Goal: Use online tool/utility: Utilize a website feature to perform a specific function

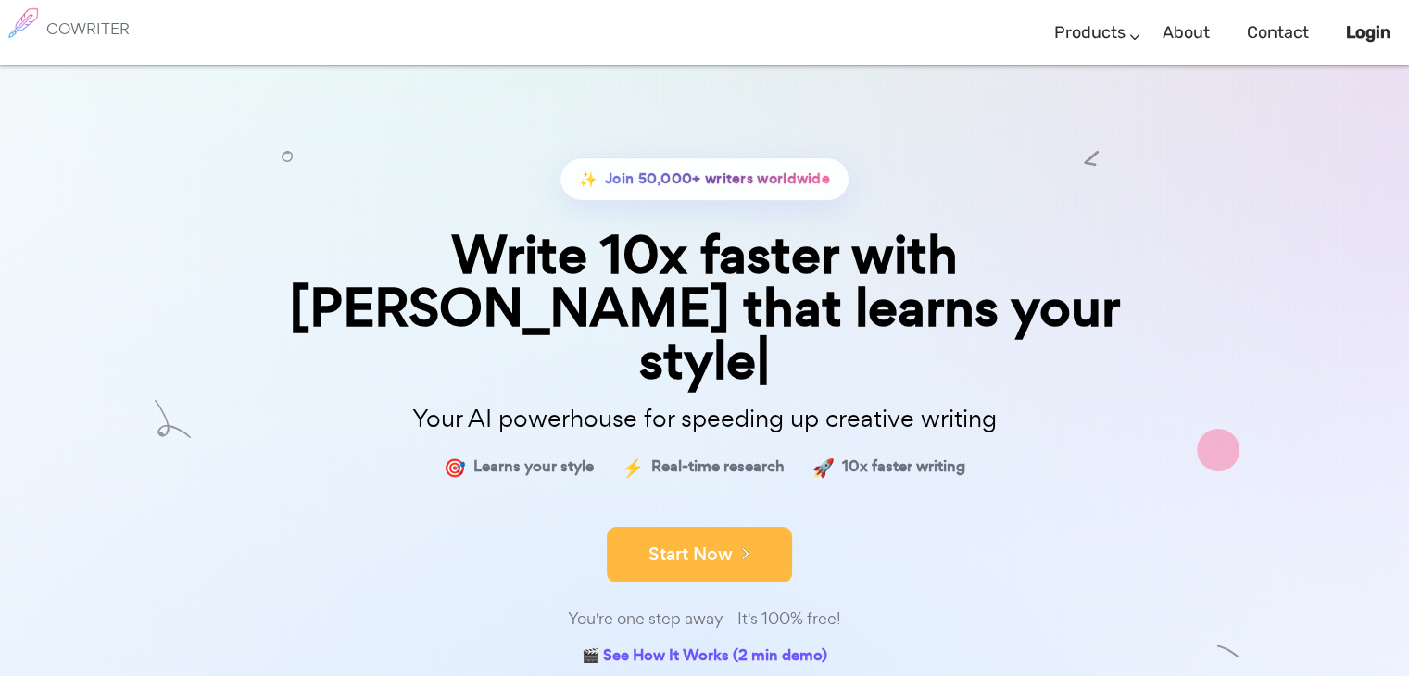
click at [699, 527] on button "Start Now" at bounding box center [699, 555] width 185 height 56
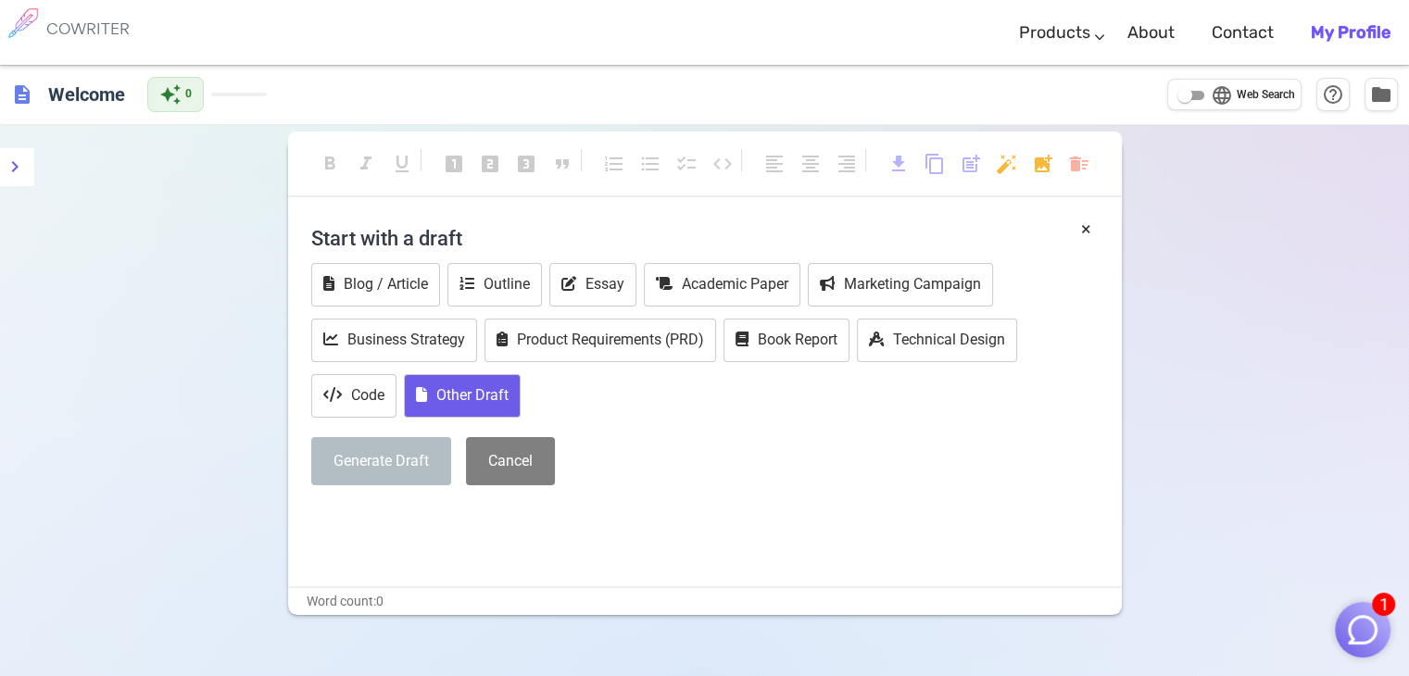
click at [498, 406] on button "Other Draft" at bounding box center [462, 396] width 117 height 44
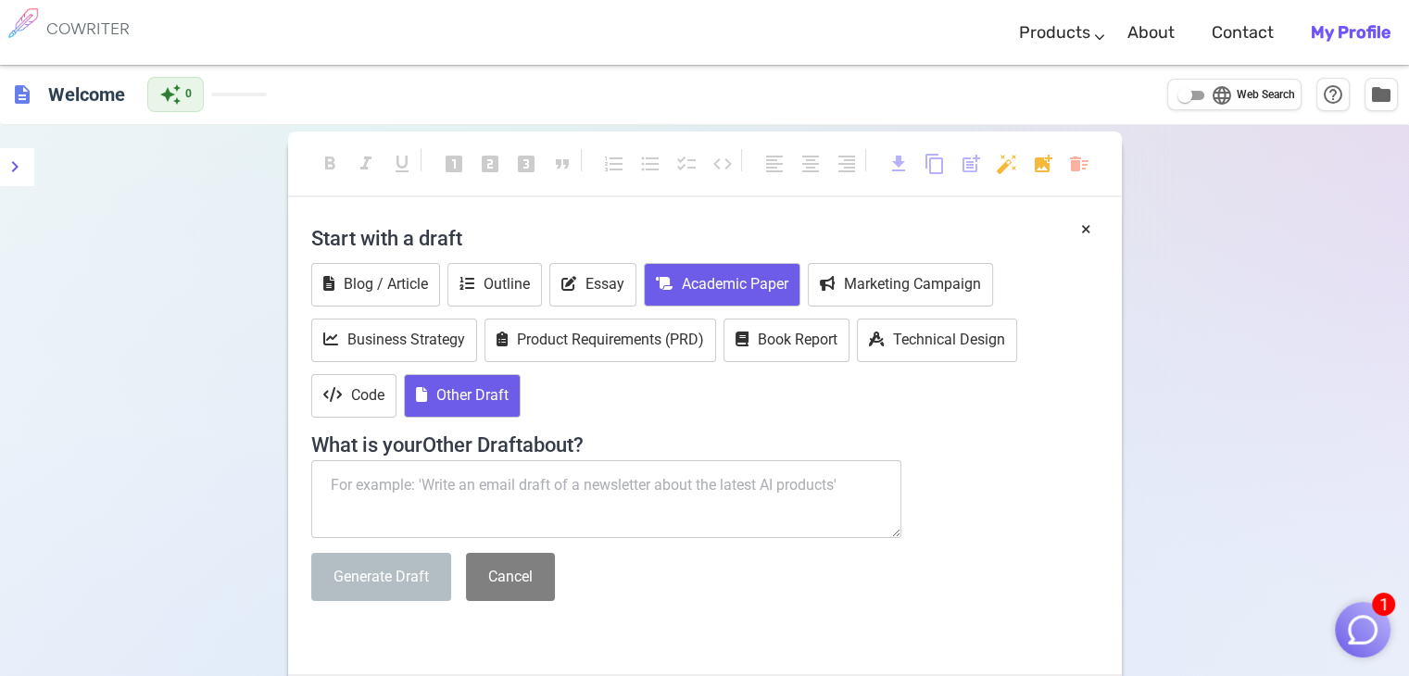
click at [657, 277] on icon at bounding box center [664, 283] width 17 height 15
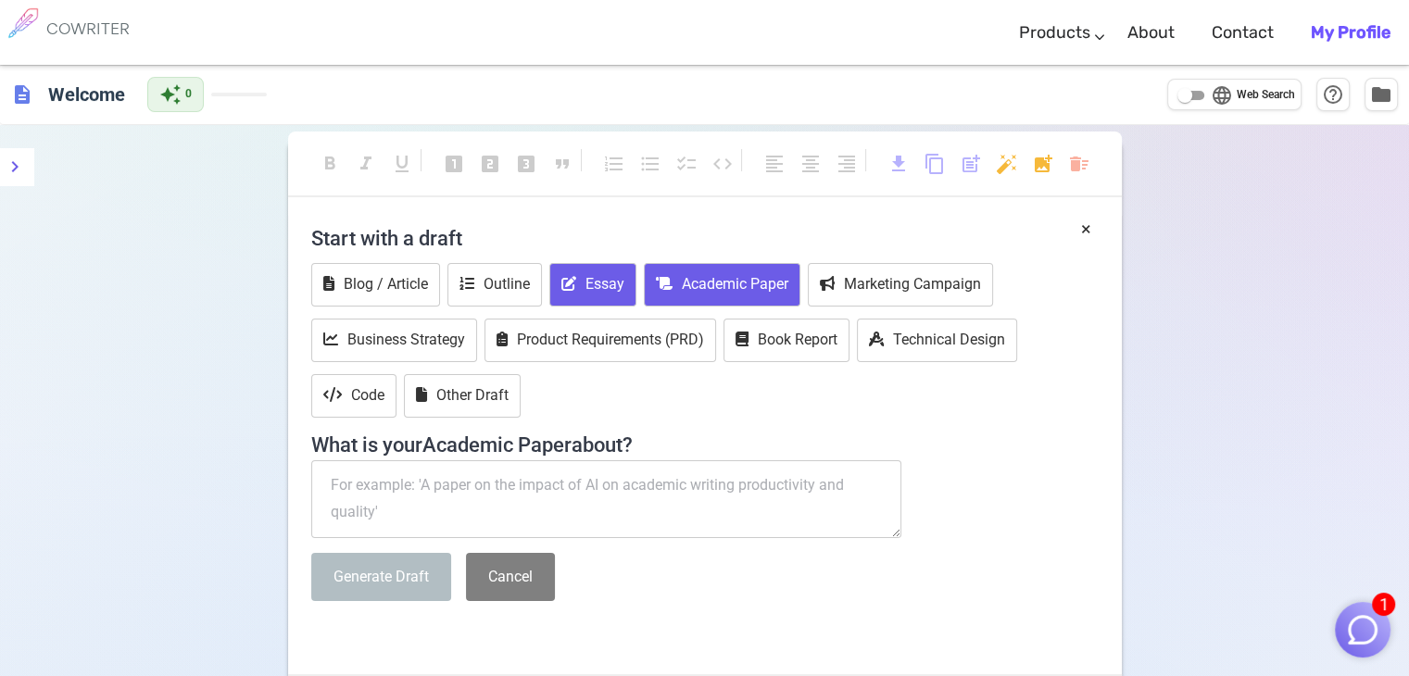
click at [595, 272] on button "Essay" at bounding box center [593, 285] width 87 height 44
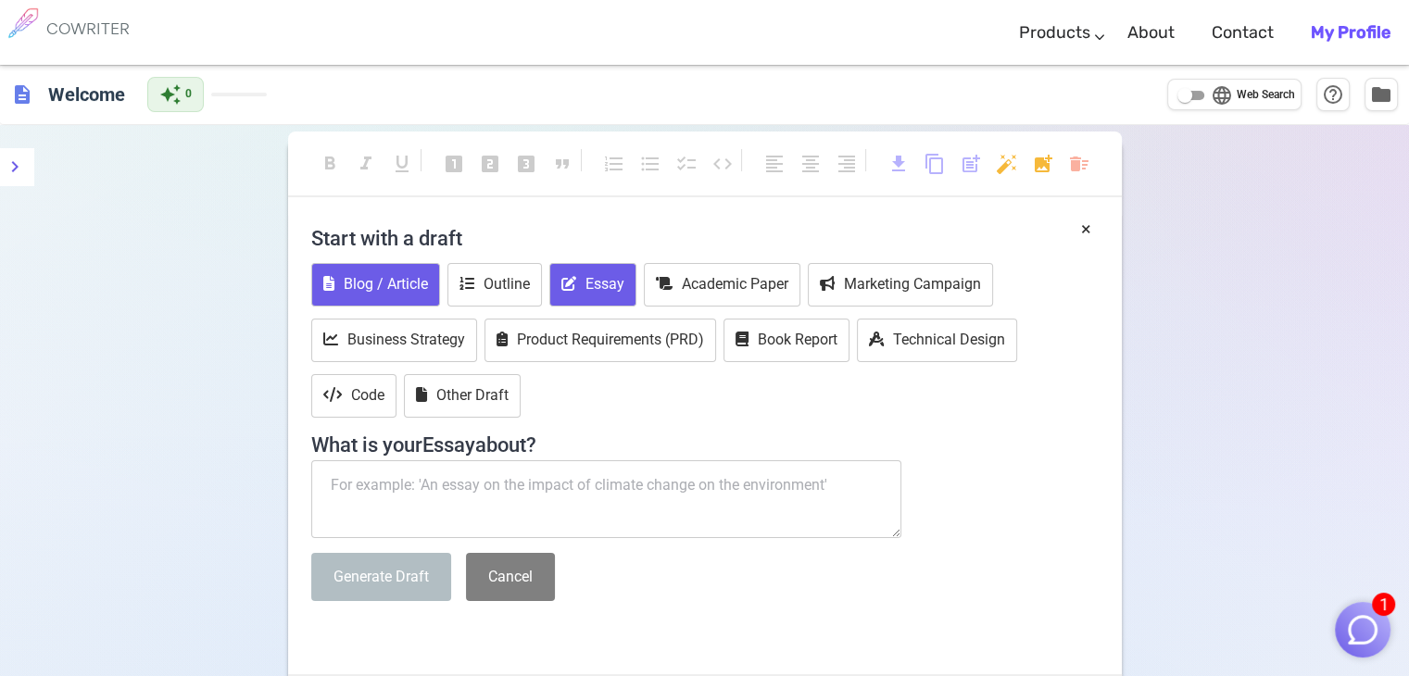
click at [367, 274] on button "Blog / Article" at bounding box center [375, 285] width 129 height 44
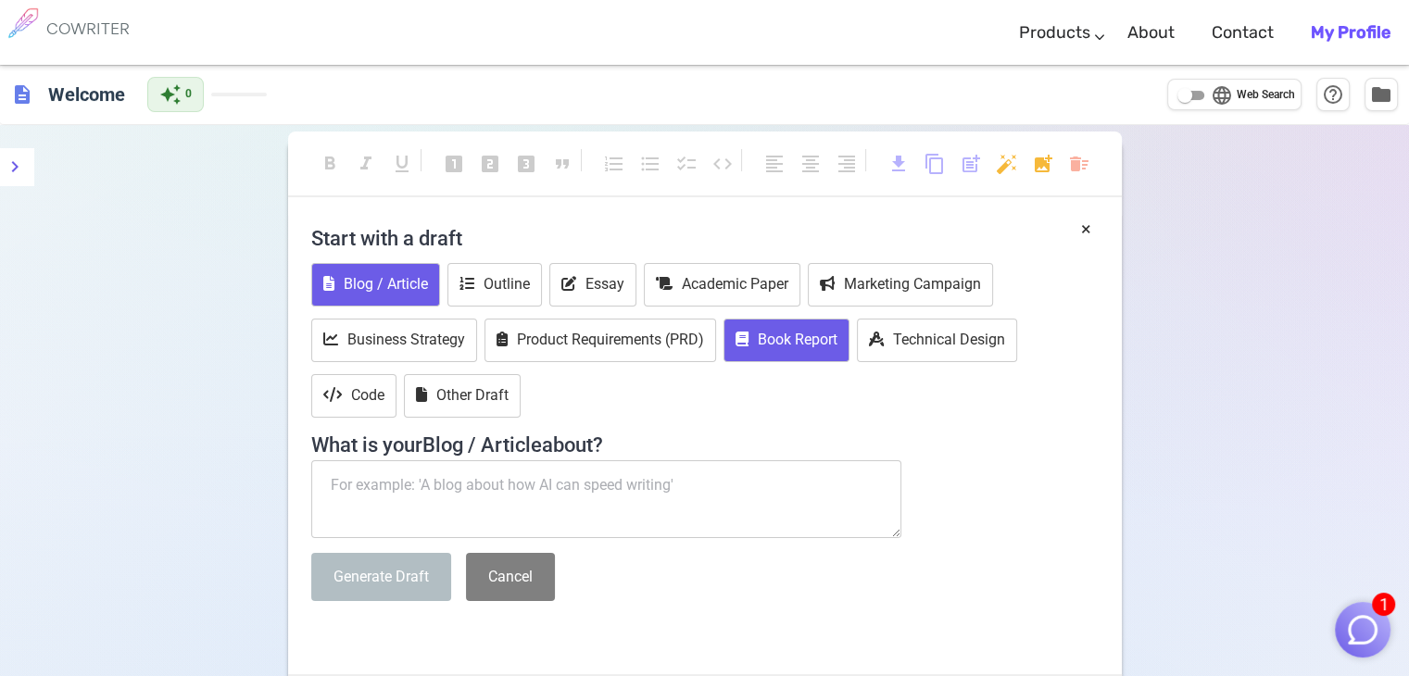
click at [771, 342] on button "Book Report" at bounding box center [787, 341] width 126 height 44
click at [382, 568] on button "Generate Draft" at bounding box center [381, 577] width 140 height 49
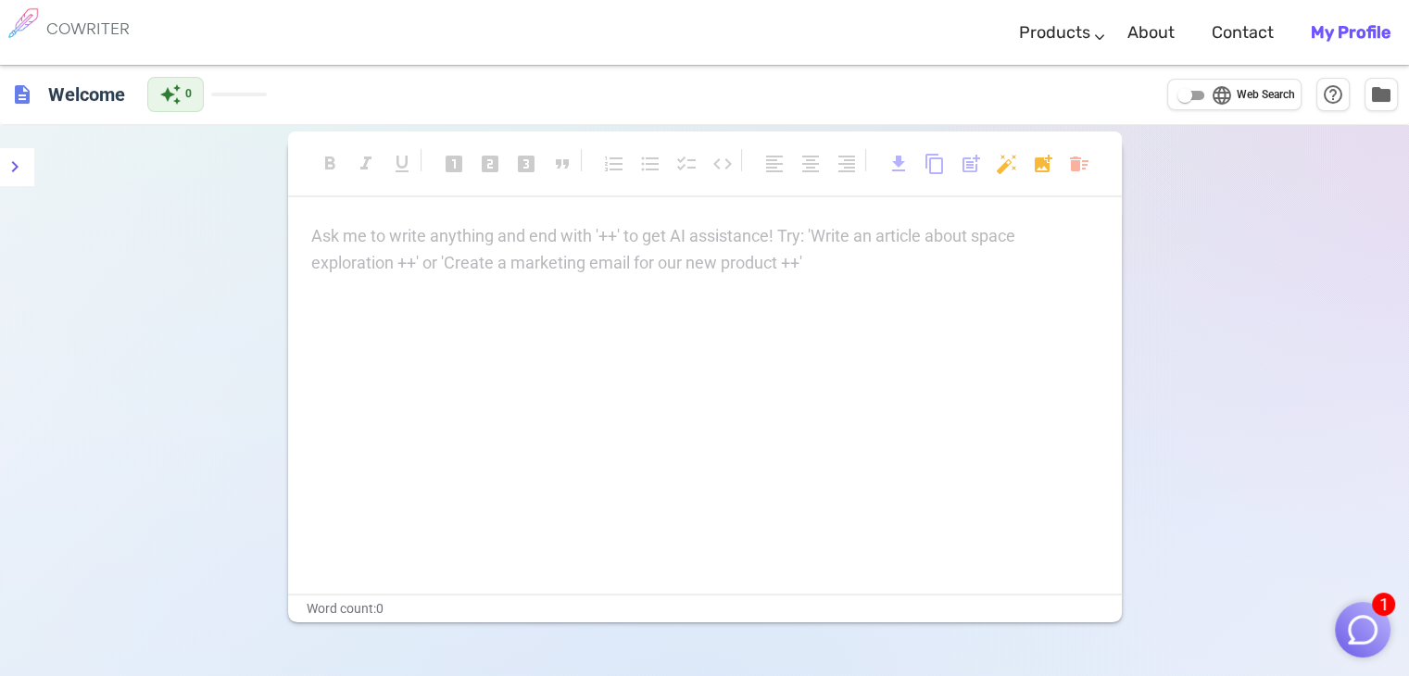
click at [466, 246] on p "Ask me to write anything and end with '++' to get AI assistance! Try: 'Write an…" at bounding box center [705, 236] width 788 height 27
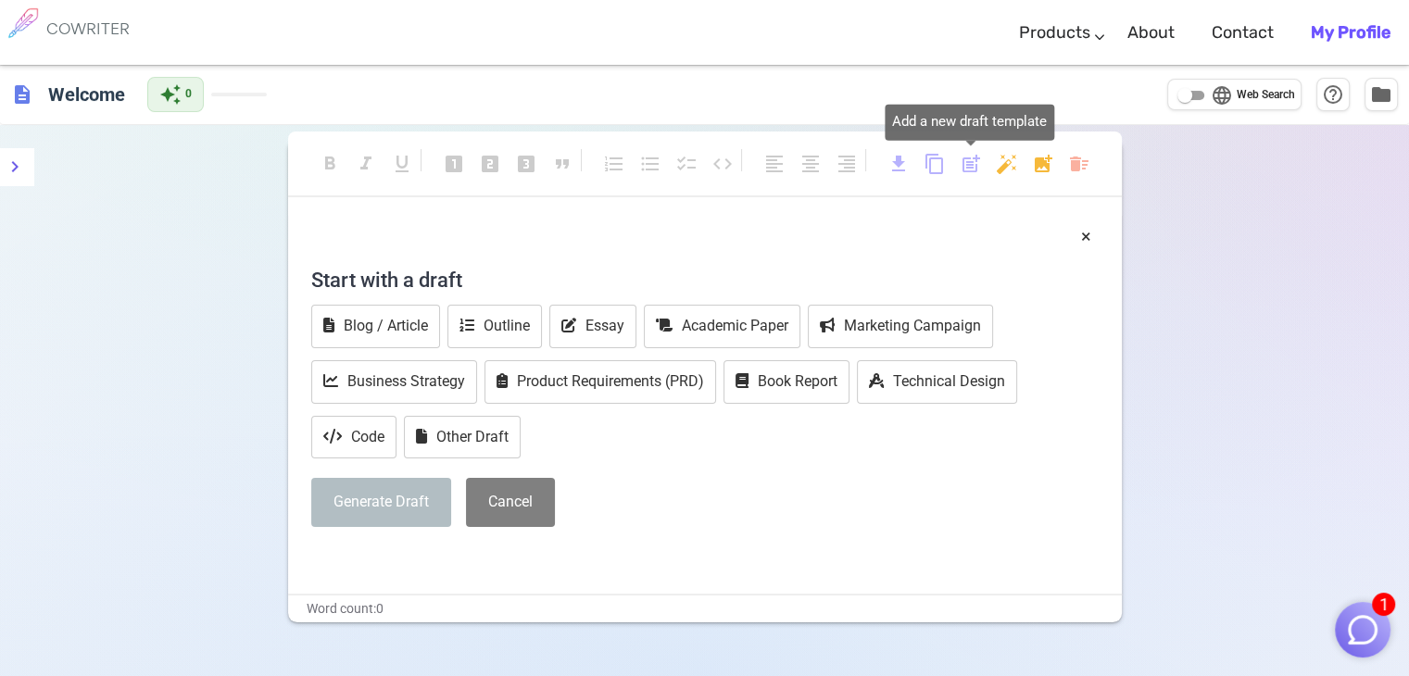
click at [967, 164] on span "post_add" at bounding box center [971, 164] width 22 height 22
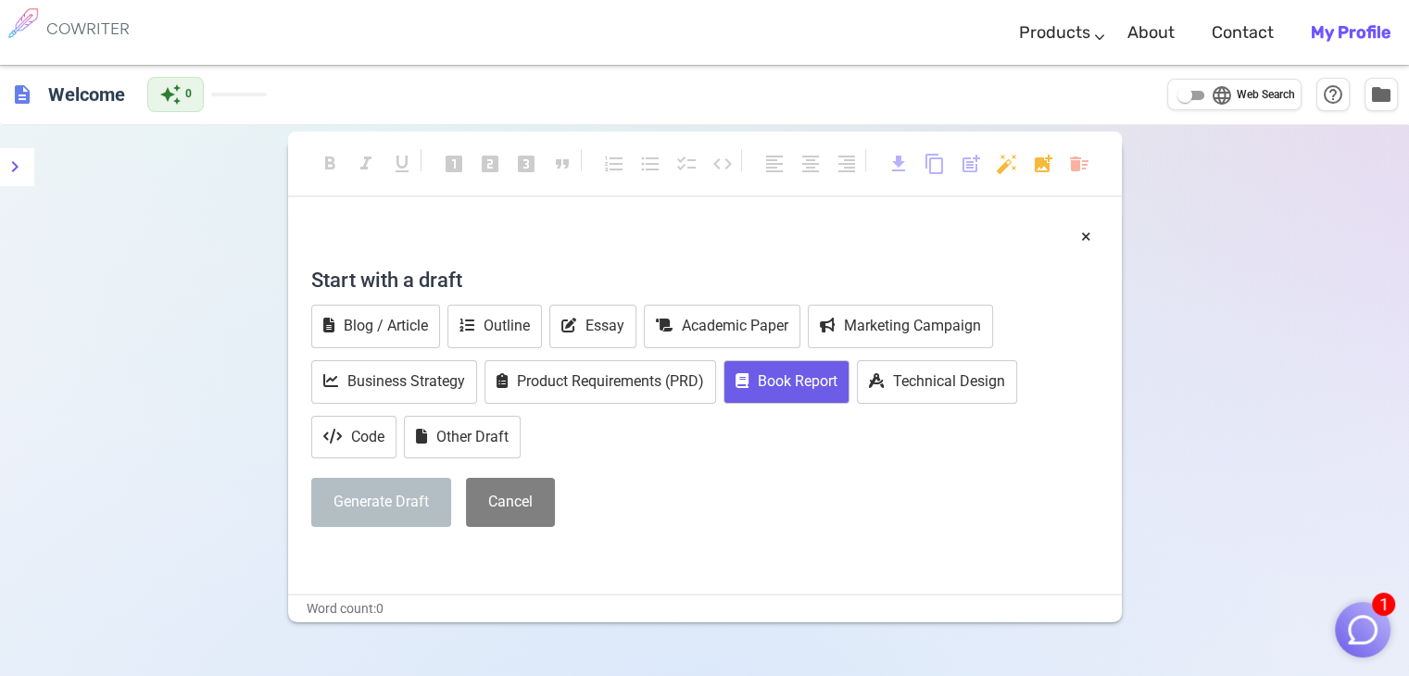
click at [752, 371] on button "Book Report" at bounding box center [787, 382] width 126 height 44
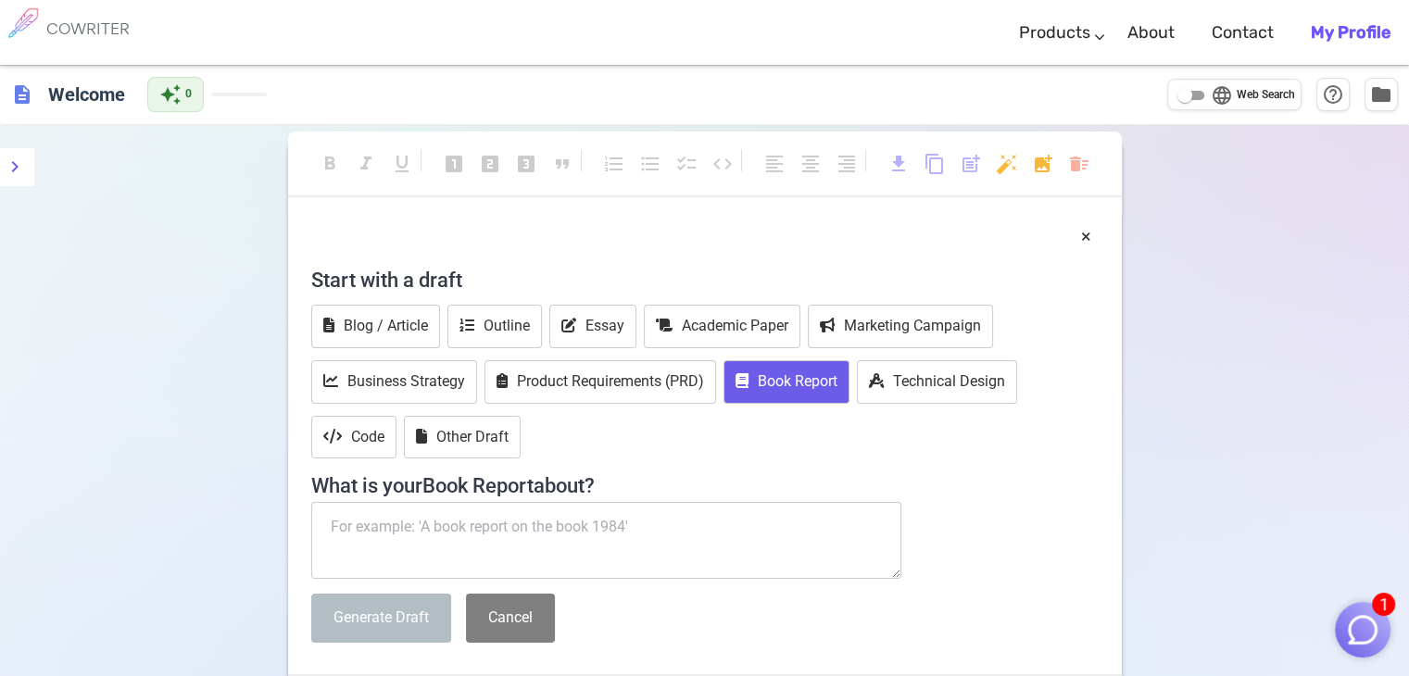
click at [460, 544] on textarea at bounding box center [606, 541] width 591 height 78
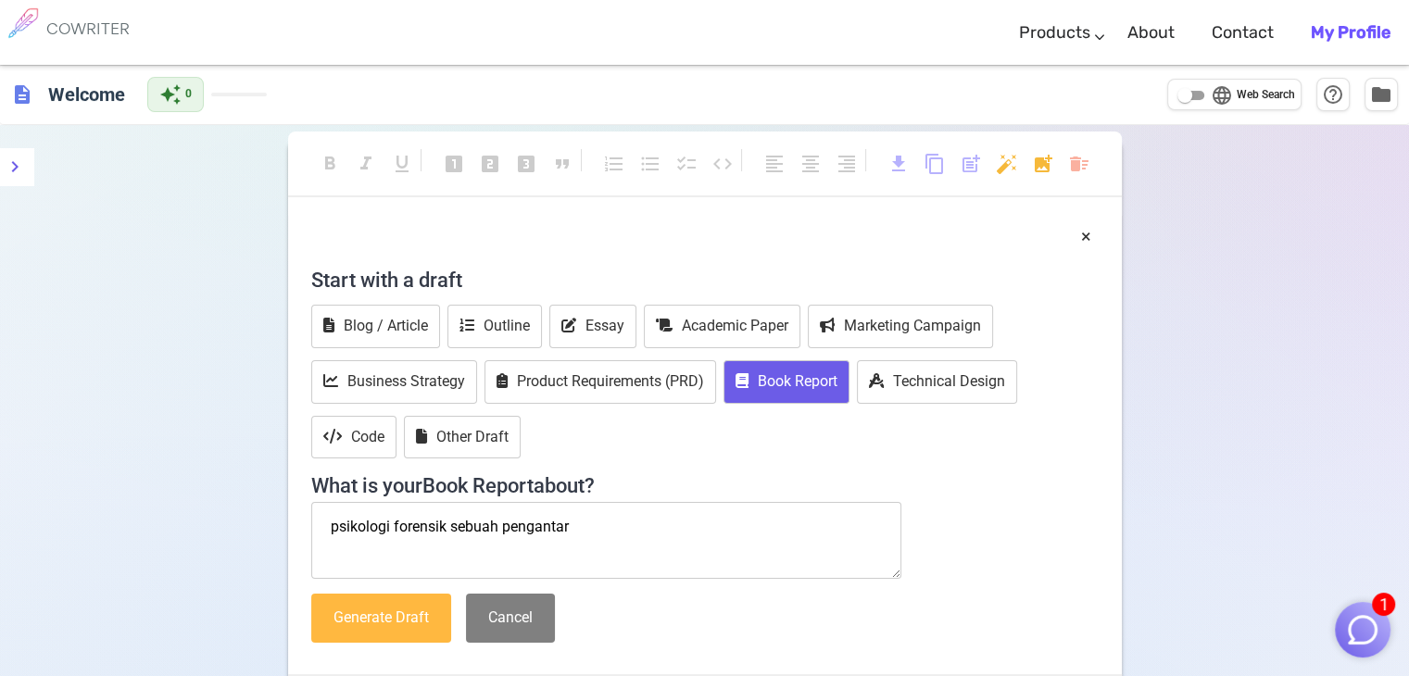
type textarea "psikologi forensik sebuah pengantar"
click at [369, 627] on button "Generate Draft" at bounding box center [381, 618] width 140 height 49
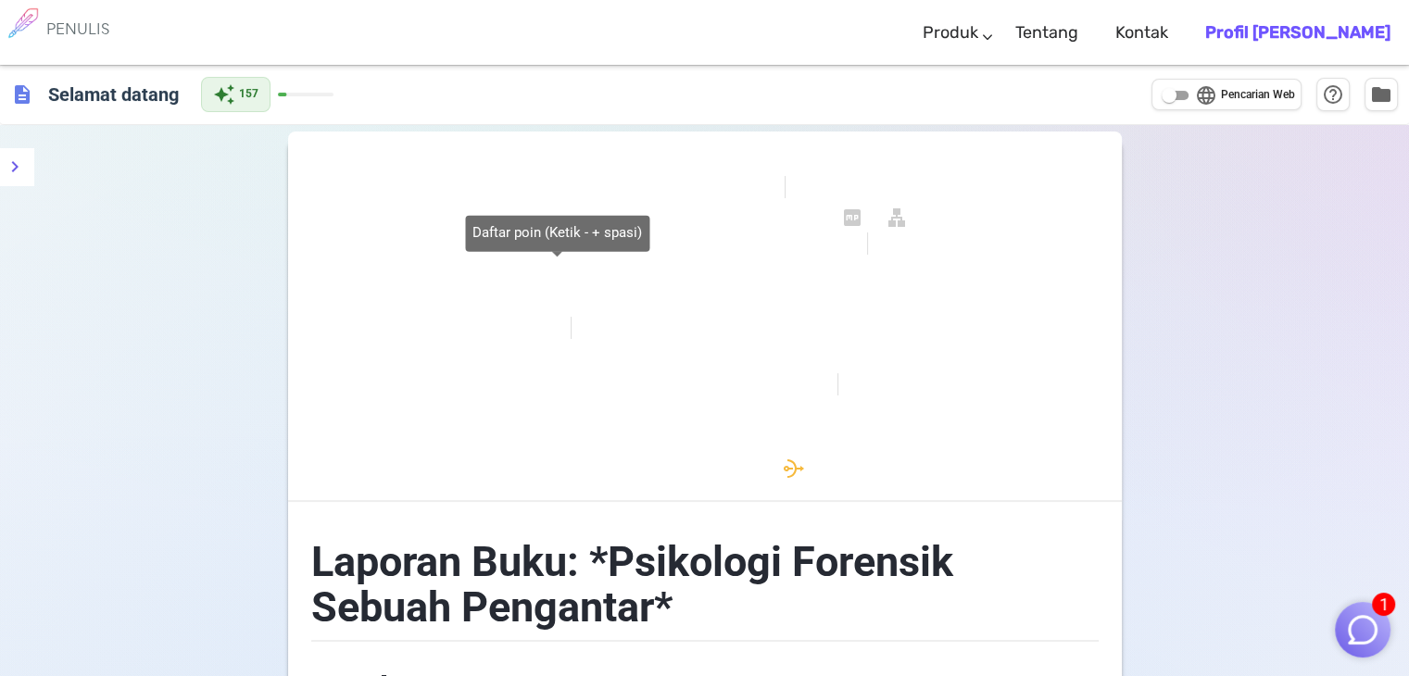
click at [377, 292] on font "format_daftar_berpoin" at bounding box center [557, 301] width 467 height 22
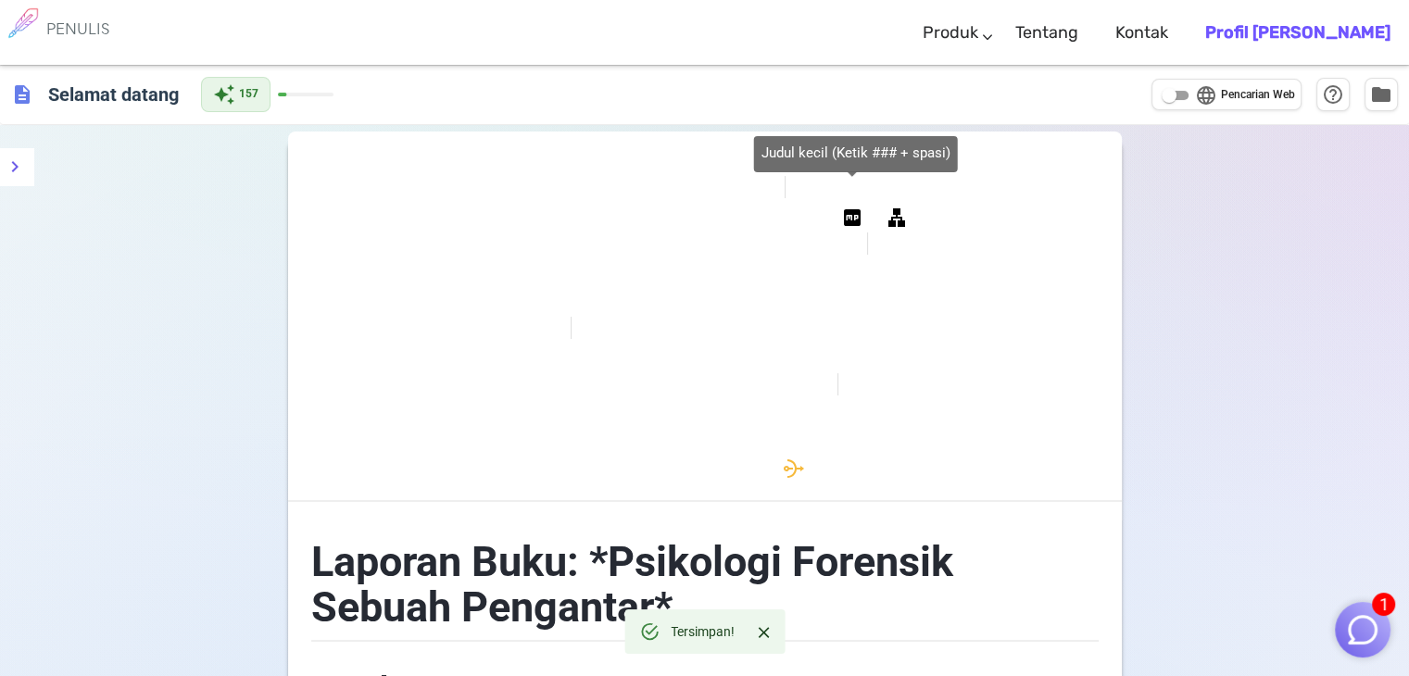
click at [859, 220] on font "penampilan_3" at bounding box center [852, 218] width 200 height 22
click at [853, 212] on font "penampilan_3" at bounding box center [852, 218] width 200 height 22
